Goal: Information Seeking & Learning: Learn about a topic

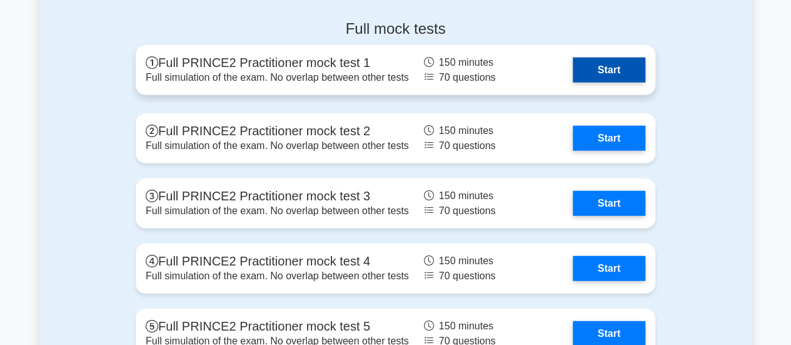
click at [617, 67] on link "Start" at bounding box center [609, 70] width 73 height 25
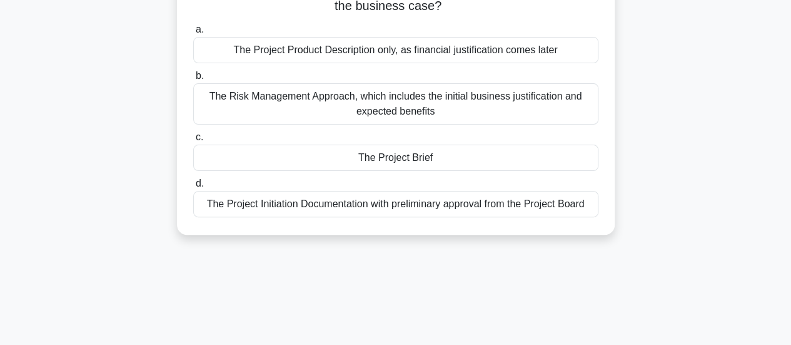
scroll to position [63, 0]
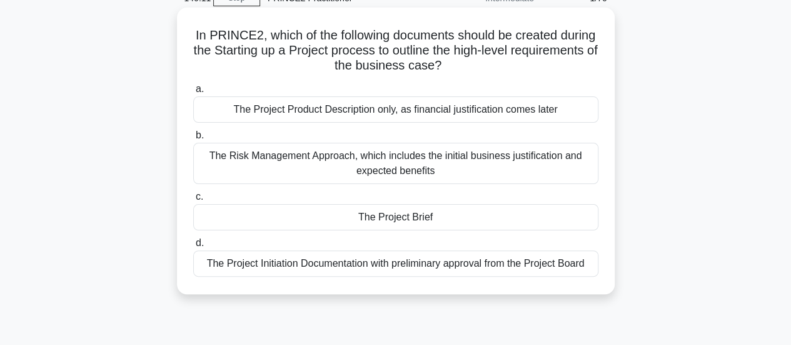
click at [448, 263] on div "The Project Initiation Documentation with preliminary approval from the Project…" at bounding box center [395, 263] width 405 height 26
click at [193, 247] on input "d. The Project Initiation Documentation with preliminary approval from the Proj…" at bounding box center [193, 243] width 0 height 8
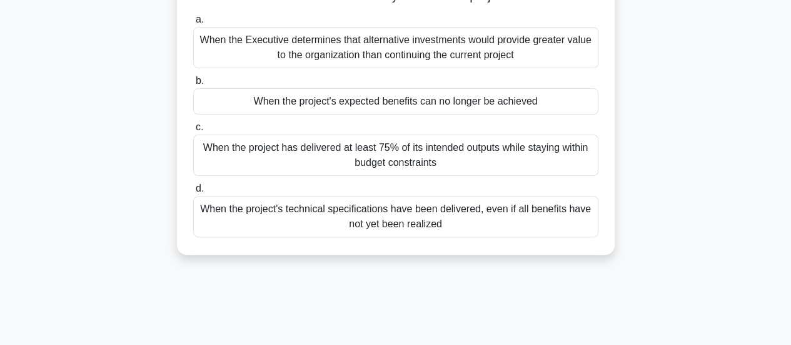
scroll to position [125, 0]
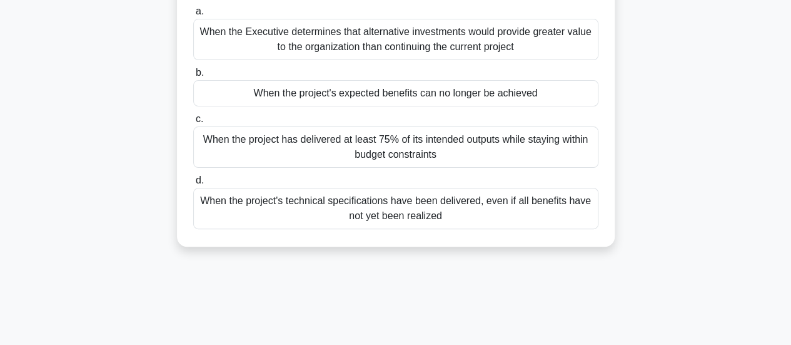
click at [493, 99] on div "When the project's expected benefits can no longer be achieved" at bounding box center [395, 93] width 405 height 26
click at [193, 77] on input "b. When the project's expected benefits can no longer be achieved" at bounding box center [193, 73] width 0 height 8
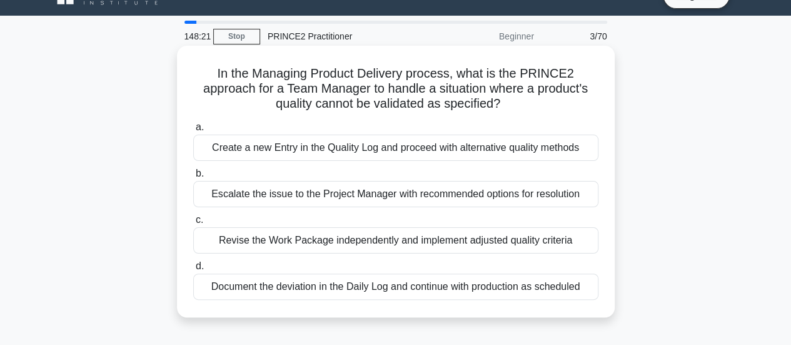
scroll to position [0, 0]
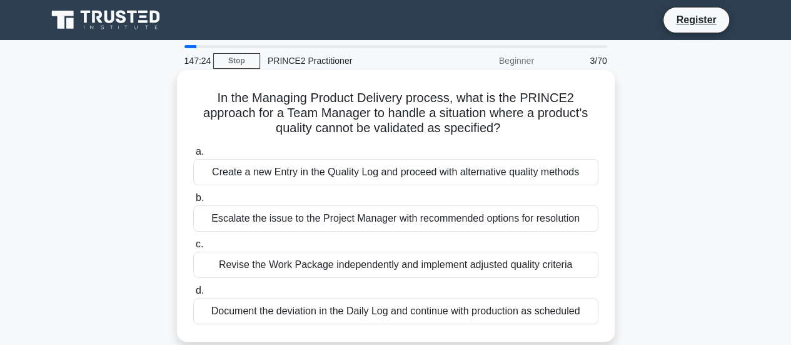
click at [552, 218] on div "Escalate the issue to the Project Manager with recommended options for resoluti…" at bounding box center [395, 218] width 405 height 26
click at [193, 202] on input "b. Escalate the issue to the Project Manager with recommended options for resol…" at bounding box center [193, 198] width 0 height 8
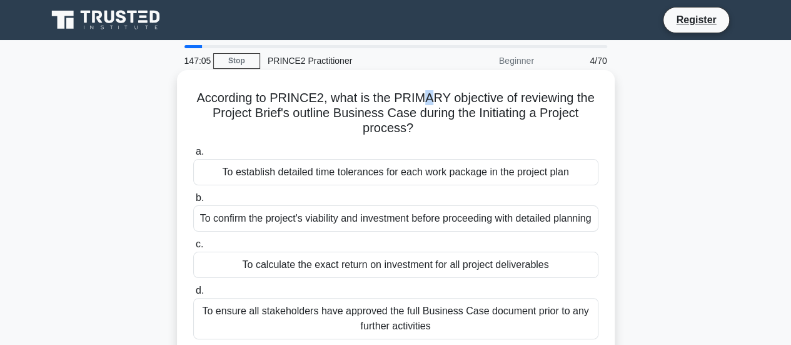
drag, startPoint x: 534, startPoint y: 167, endPoint x: 427, endPoint y: 96, distance: 128.0
click at [427, 96] on h5 "According to PRINCE2, what is the PRIMARY objective of reviewing the Project Br…" at bounding box center [396, 113] width 408 height 46
click at [521, 112] on h5 "According to PRINCE2, what is the PRIMARY objective of reviewing the Project Br…" at bounding box center [396, 113] width 408 height 46
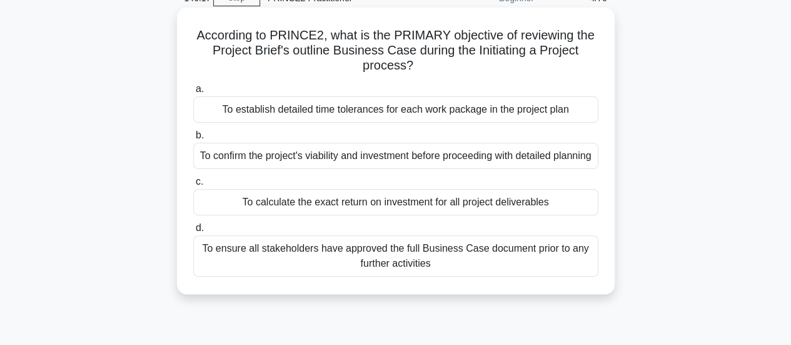
click at [480, 162] on div "To confirm the project's viability and investment before proceeding with detail…" at bounding box center [395, 156] width 405 height 26
click at [193, 139] on input "b. To confirm the project's viability and investment before proceeding with det…" at bounding box center [193, 135] width 0 height 8
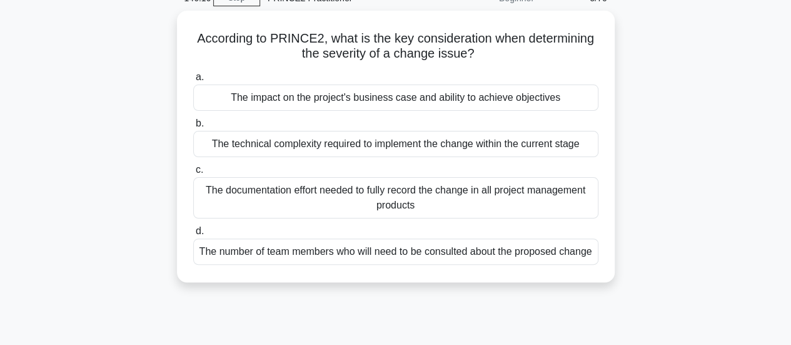
scroll to position [0, 0]
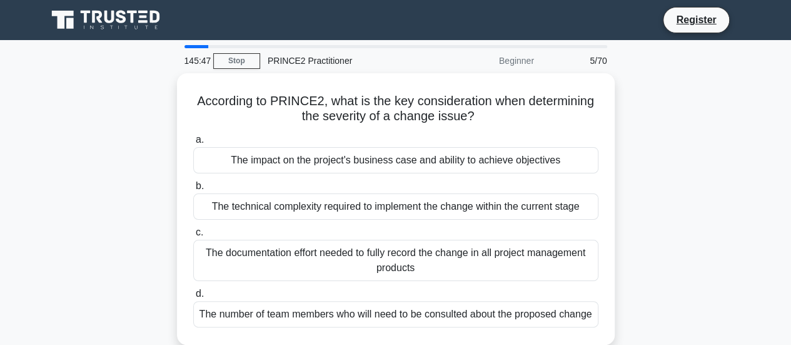
drag, startPoint x: 606, startPoint y: 168, endPoint x: 674, endPoint y: 166, distance: 68.2
click at [674, 166] on div "According to PRINCE2, what is the key consideration when determining the severi…" at bounding box center [395, 216] width 713 height 286
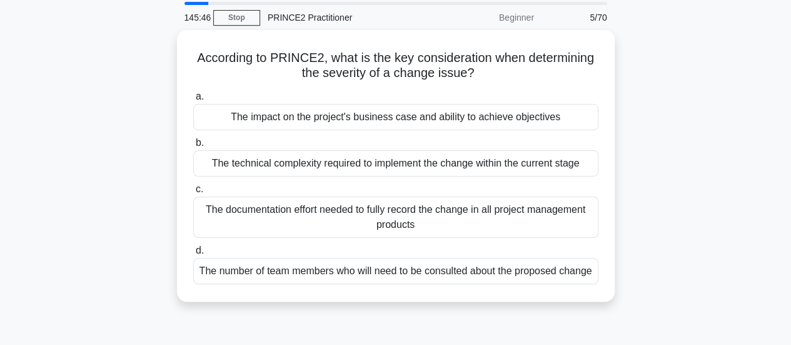
scroll to position [63, 0]
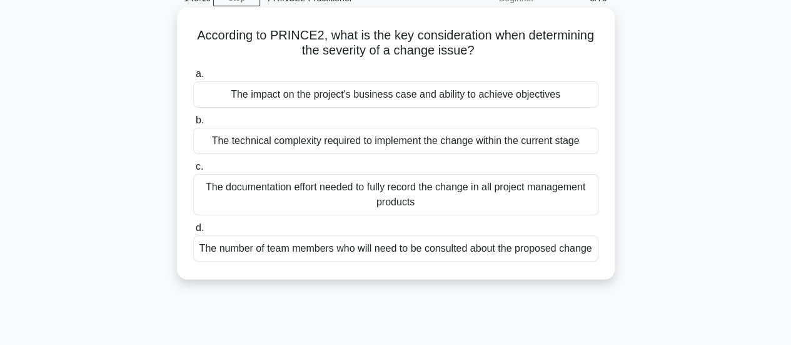
click at [565, 147] on div "The technical complexity required to implement the change within the current st…" at bounding box center [395, 141] width 405 height 26
click at [193, 124] on input "b. The technical complexity required to implement the change within the current…" at bounding box center [193, 120] width 0 height 8
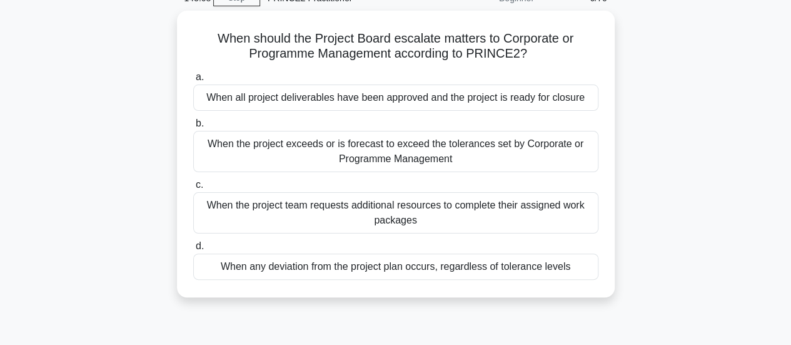
scroll to position [0, 0]
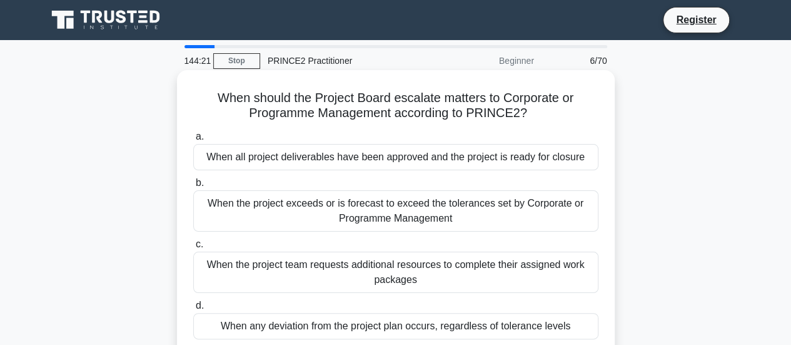
click at [510, 214] on div "When the project exceeds or is forecast to exceed the tolerances set by Corpora…" at bounding box center [395, 210] width 405 height 41
click at [193, 187] on input "b. When the project exceeds or is forecast to exceed the tolerances set by Corp…" at bounding box center [193, 183] width 0 height 8
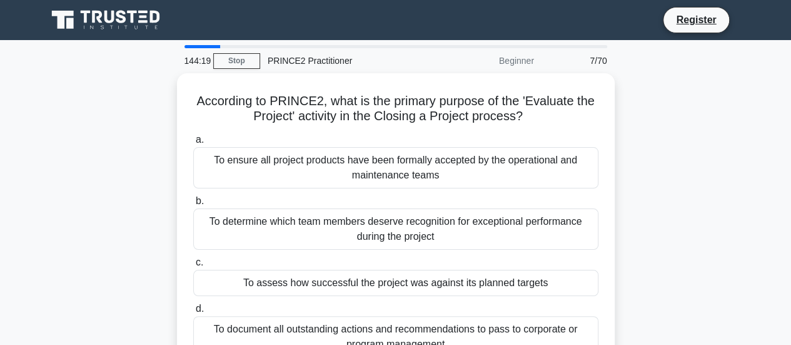
drag, startPoint x: 510, startPoint y: 214, endPoint x: 769, endPoint y: 175, distance: 262.0
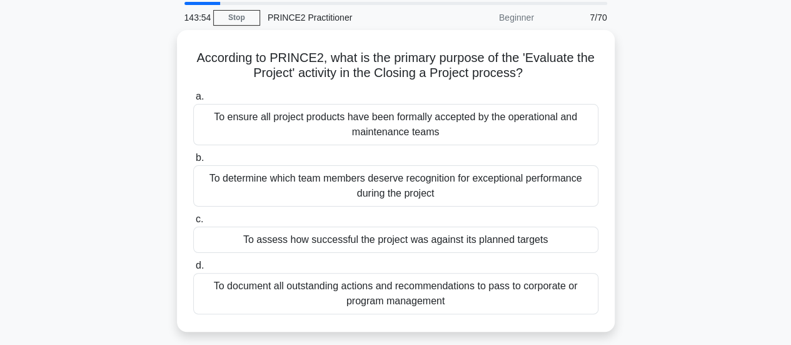
scroll to position [63, 0]
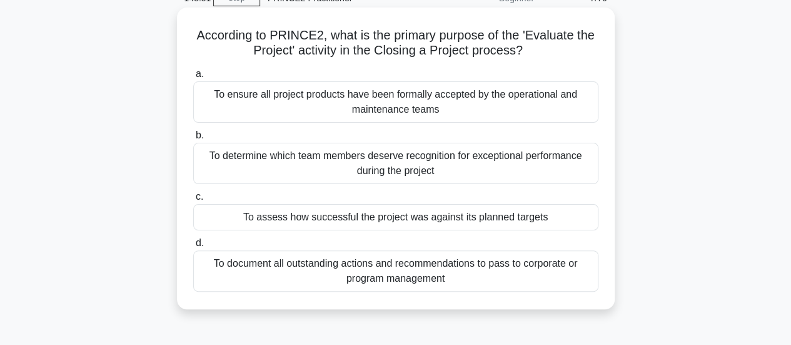
click at [469, 108] on div "To ensure all project products have been formally accepted by the operational a…" at bounding box center [395, 101] width 405 height 41
click at [193, 78] on input "a. To ensure all project products have been formally accepted by the operationa…" at bounding box center [193, 74] width 0 height 8
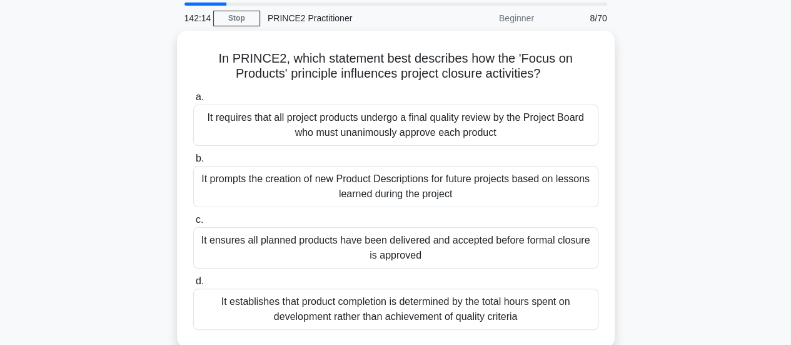
scroll to position [125, 0]
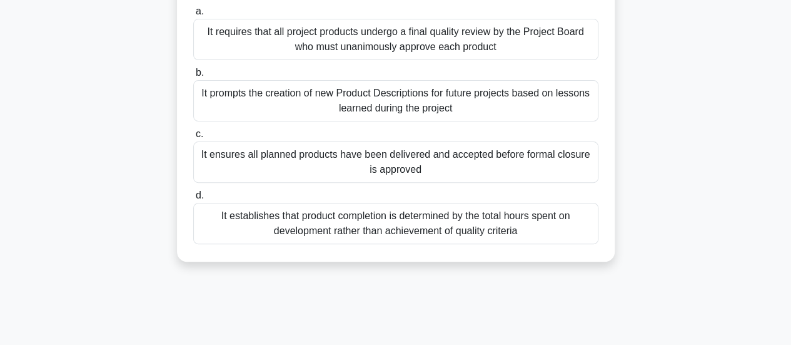
click at [493, 163] on div "It ensures all planned products have been delivered and accepted before formal …" at bounding box center [395, 161] width 405 height 41
click at [193, 138] on input "c. It ensures all planned products have been delivered and accepted before form…" at bounding box center [193, 134] width 0 height 8
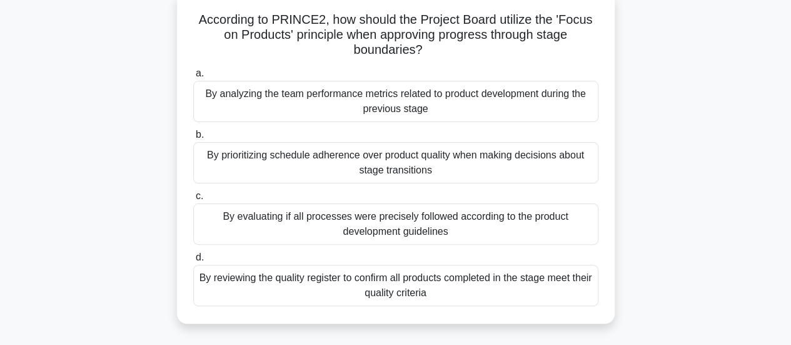
scroll to position [63, 0]
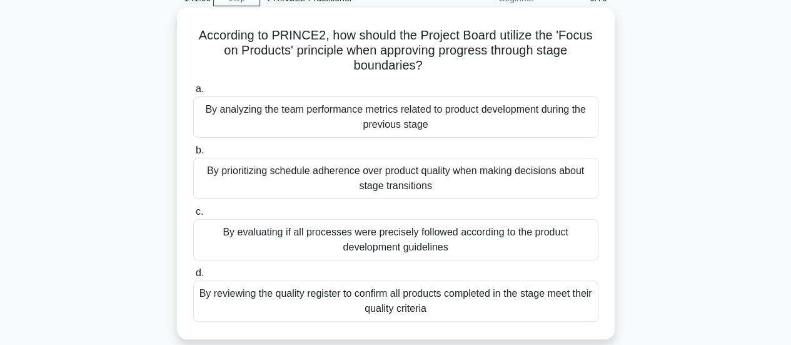
click at [455, 316] on div "By reviewing the quality register to confirm all products completed in the stag…" at bounding box center [395, 300] width 405 height 41
click at [193, 277] on input "d. By reviewing the quality register to confirm all products completed in the s…" at bounding box center [193, 273] width 0 height 8
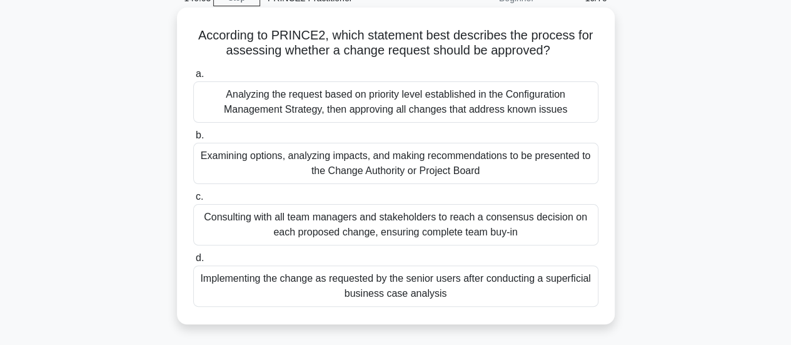
click at [563, 169] on div "Examining options, analyzing impacts, and making recommendations to be presente…" at bounding box center [395, 163] width 405 height 41
click at [193, 139] on input "b. Examining options, analyzing impacts, and making recommendations to be prese…" at bounding box center [193, 135] width 0 height 8
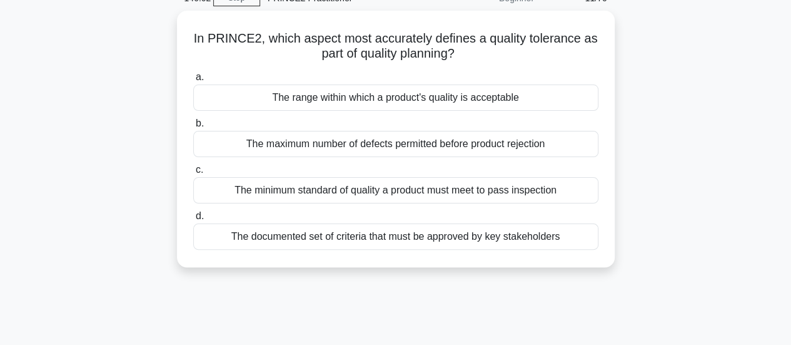
scroll to position [0, 0]
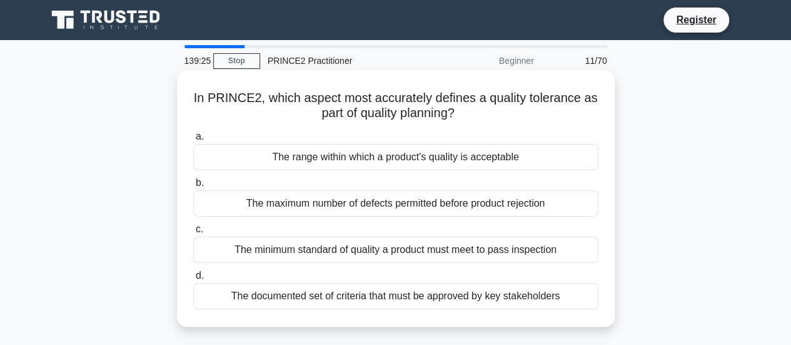
click at [580, 255] on div "The minimum standard of quality a product must meet to pass inspection" at bounding box center [395, 249] width 405 height 26
click at [193, 233] on input "c. The minimum standard of quality a product must meet to pass inspection" at bounding box center [193, 229] width 0 height 8
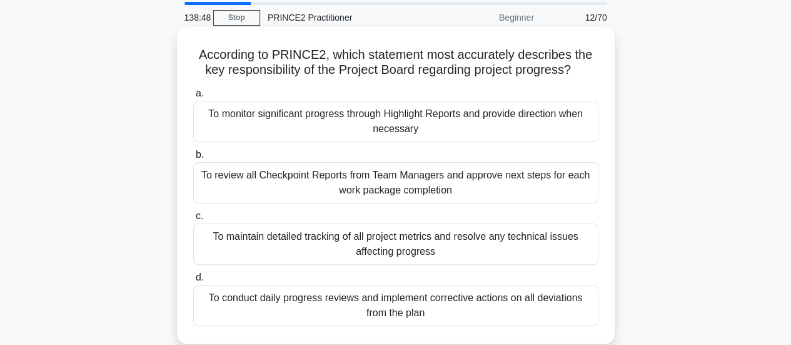
scroll to position [63, 0]
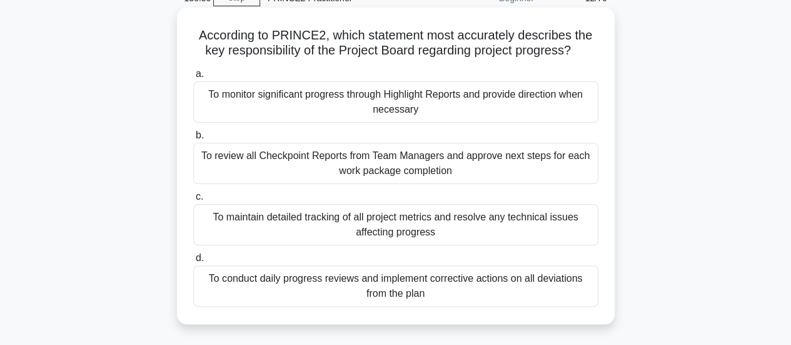
click at [352, 169] on div "To review all Checkpoint Reports from Team Managers and approve next steps for …" at bounding box center [395, 163] width 405 height 41
click at [193, 139] on input "b. To review all Checkpoint Reports from Team Managers and approve next steps f…" at bounding box center [193, 135] width 0 height 8
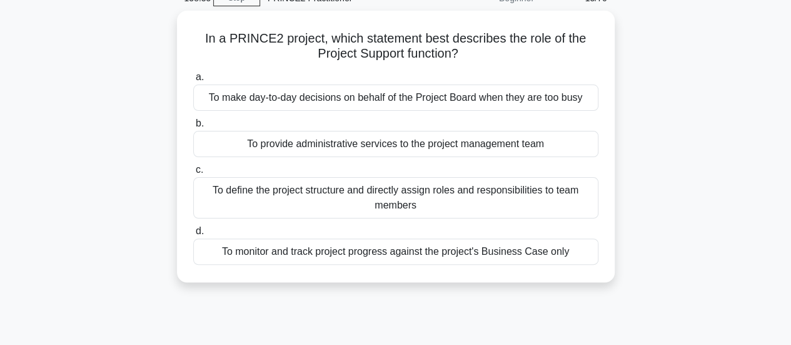
scroll to position [0, 0]
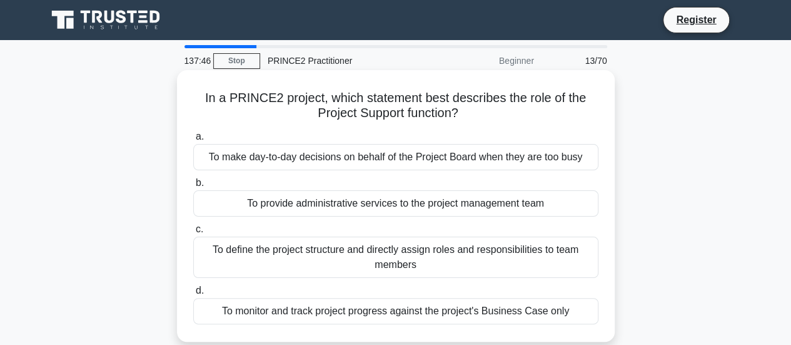
click at [398, 252] on div "To define the project structure and directly assign roles and responsibilities …" at bounding box center [395, 256] width 405 height 41
click at [193, 233] on input "c. To define the project structure and directly assign roles and responsibiliti…" at bounding box center [193, 229] width 0 height 8
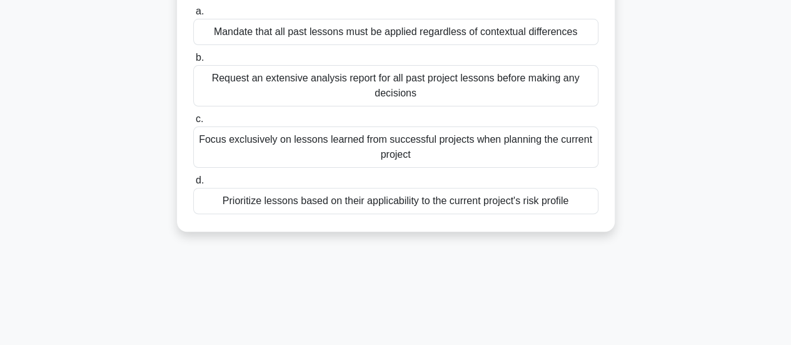
scroll to position [63, 0]
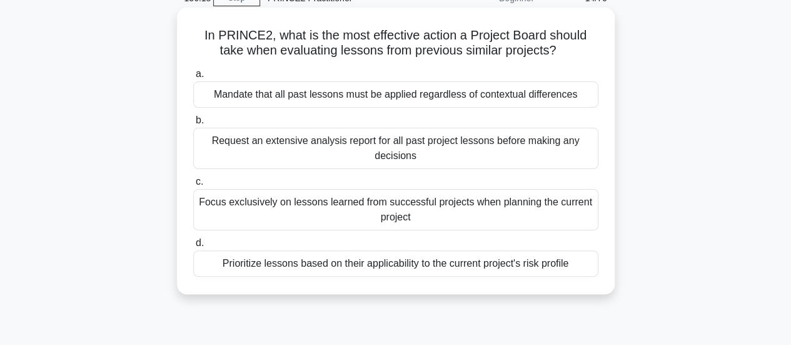
click at [313, 198] on div "Focus exclusively on lessons learned from successful projects when planning the…" at bounding box center [395, 209] width 405 height 41
click at [193, 186] on input "c. Focus exclusively on lessons learned from successful projects when planning …" at bounding box center [193, 182] width 0 height 8
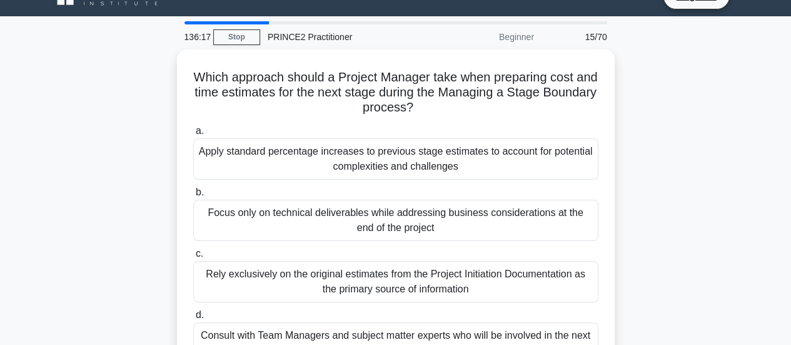
scroll to position [0, 0]
